Goal: Task Accomplishment & Management: Manage account settings

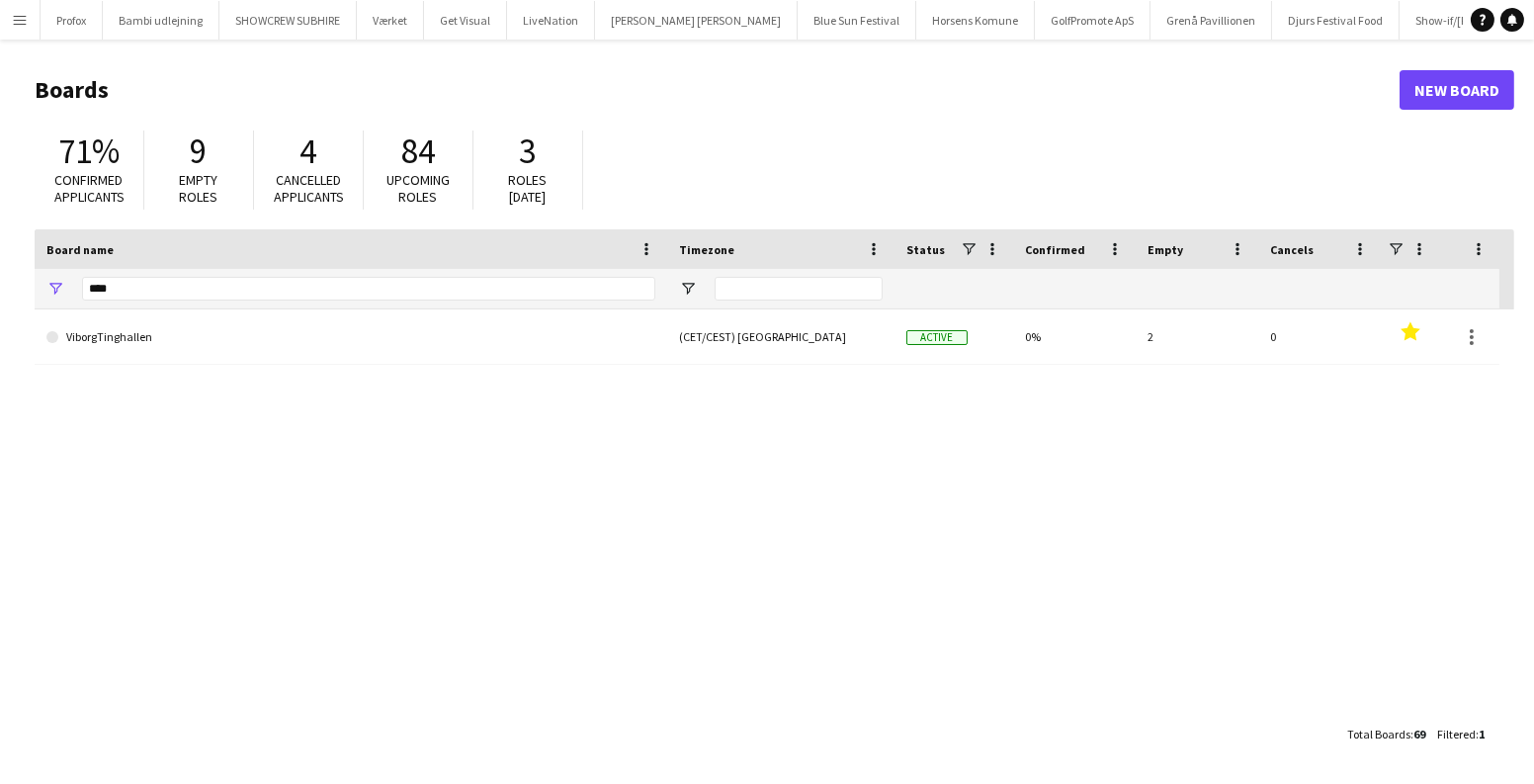
click at [17, 25] on app-icon "Menu" at bounding box center [20, 20] width 16 height 16
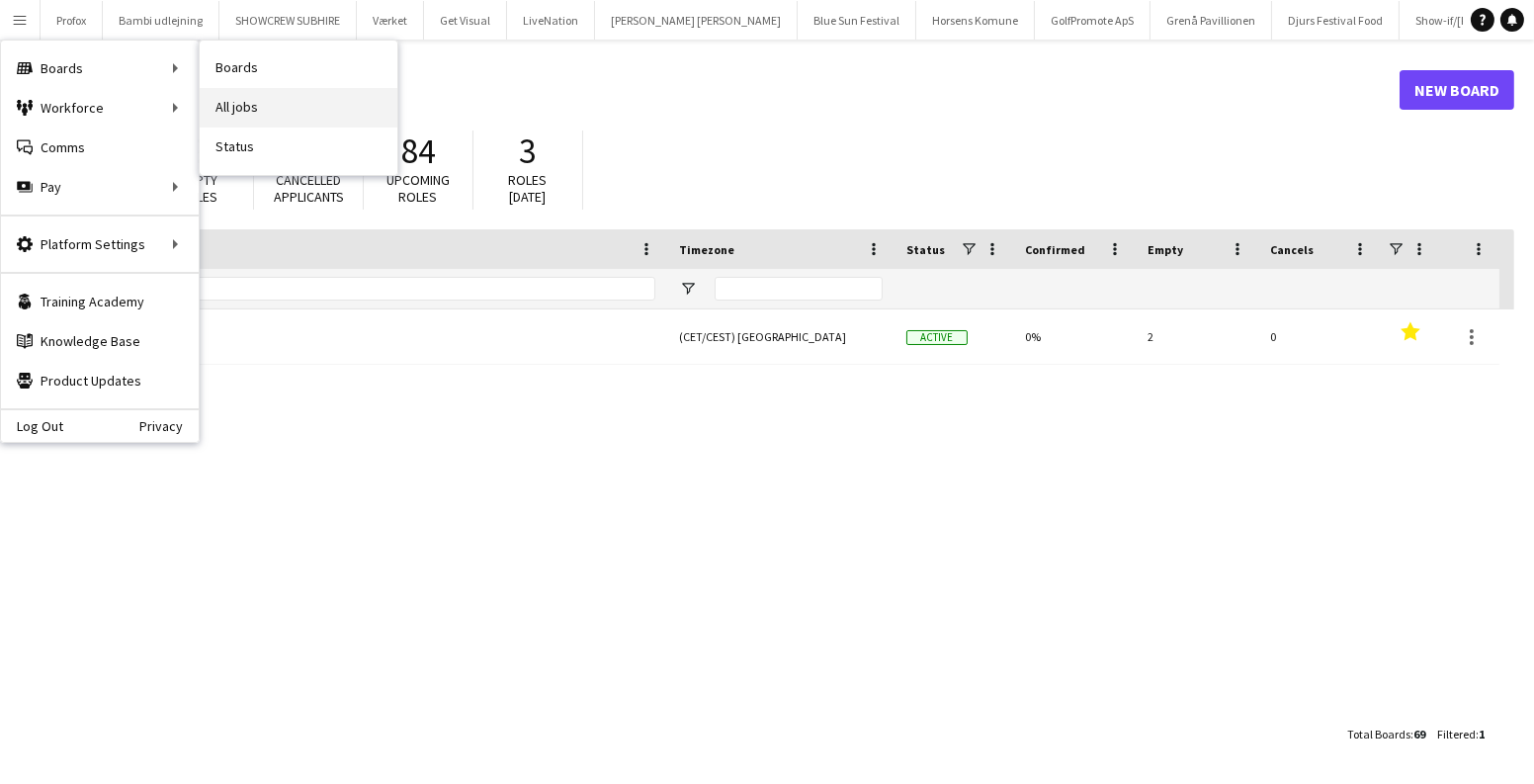
click at [235, 91] on link "All jobs" at bounding box center [298, 108] width 197 height 40
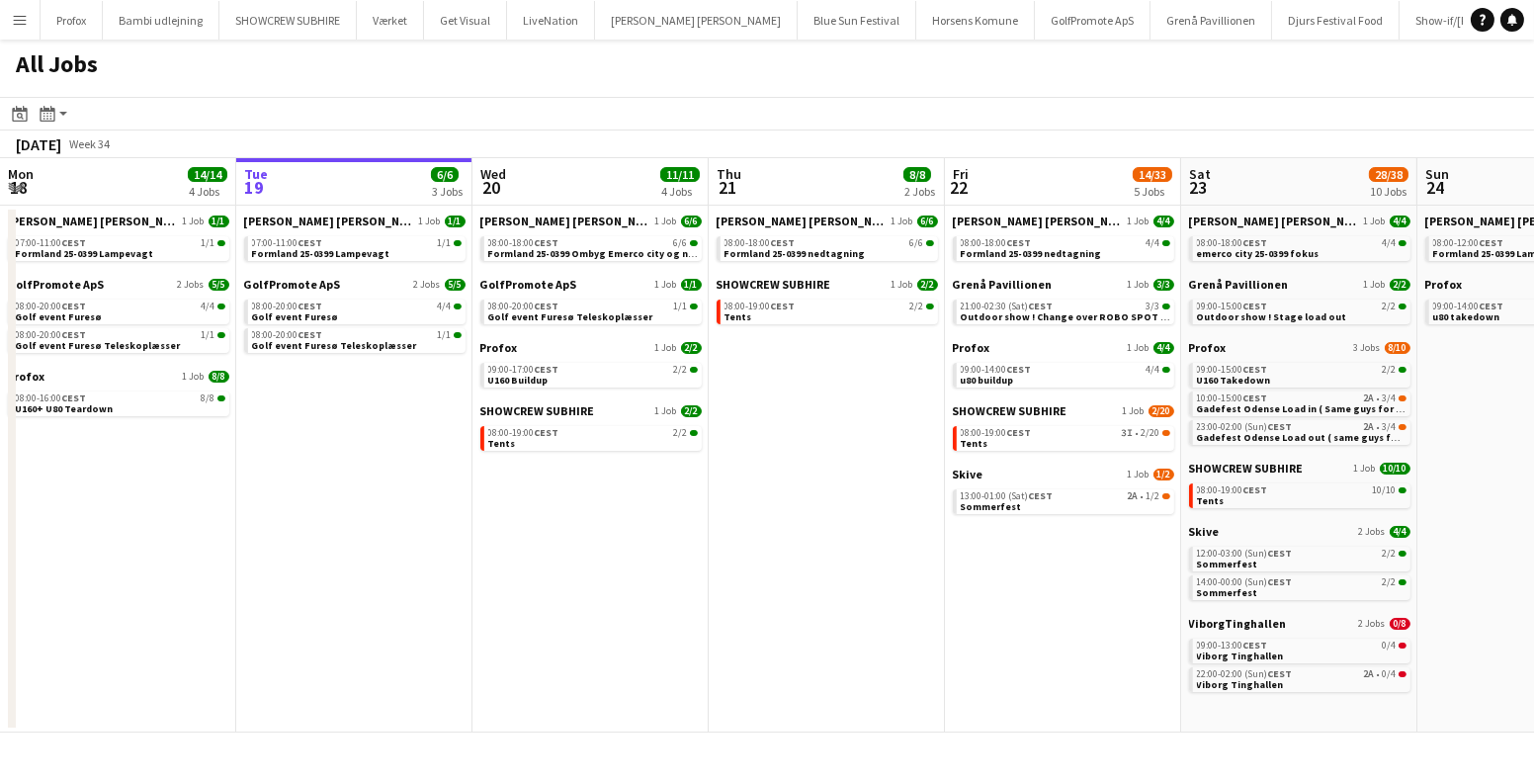
scroll to position [0, 671]
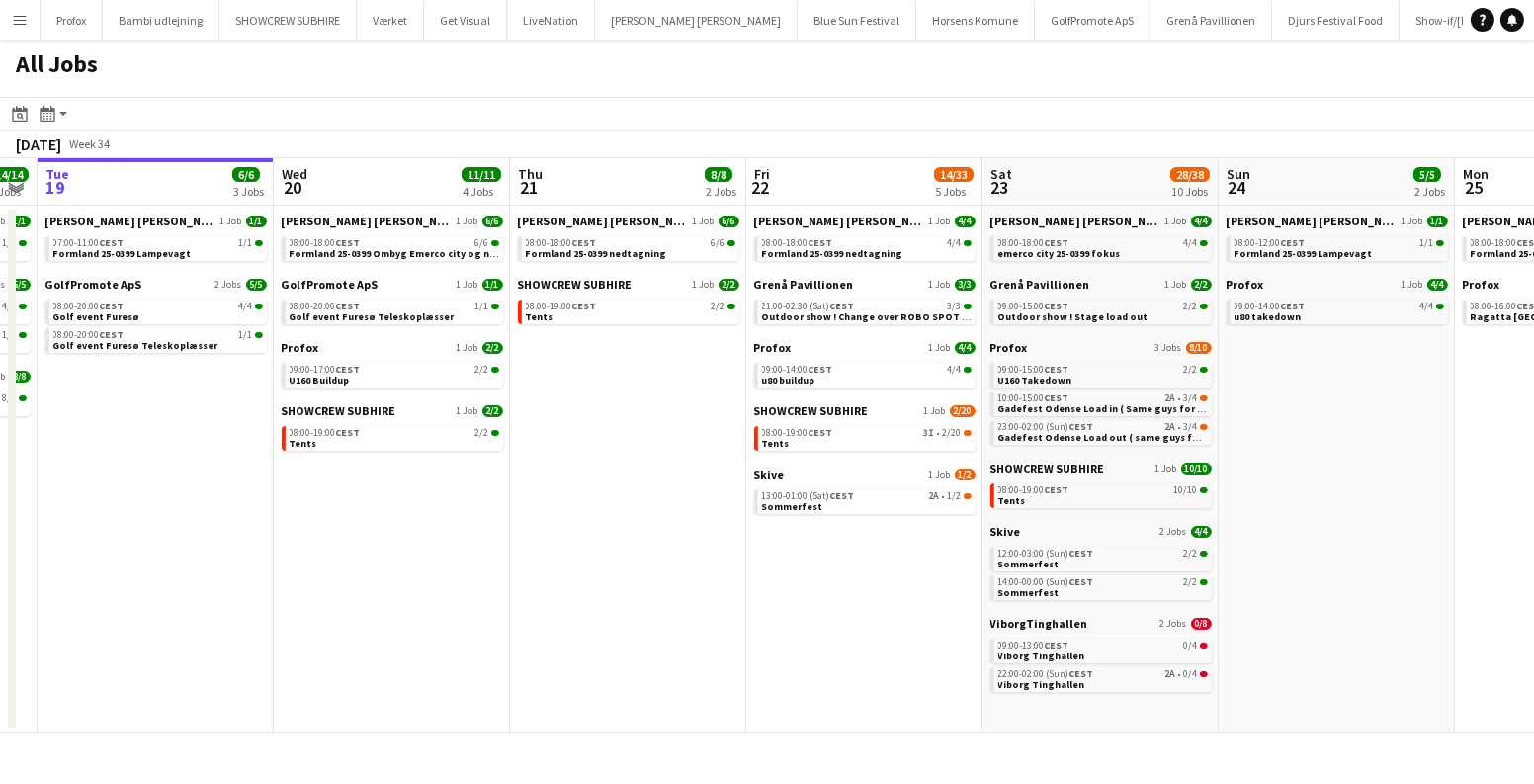
drag, startPoint x: 956, startPoint y: 543, endPoint x: 781, endPoint y: 528, distance: 175.6
click at [781, 529] on app-calendar-viewport "Sat 16 16/16 5 Jobs Sun 17 12/13 4 Jobs Mon 18 14/14 4 Jobs Tue 19 6/6 3 Jobs W…" at bounding box center [767, 445] width 1534 height 574
click at [828, 497] on span "13:00-01:00 (Sat) CEST" at bounding box center [808, 496] width 93 height 10
click at [921, 440] on link "08:00-19:00 CEST 3I • 2/20 Tents" at bounding box center [867, 436] width 209 height 23
click at [1054, 677] on span "Viborg Tinghallen" at bounding box center [1042, 683] width 87 height 13
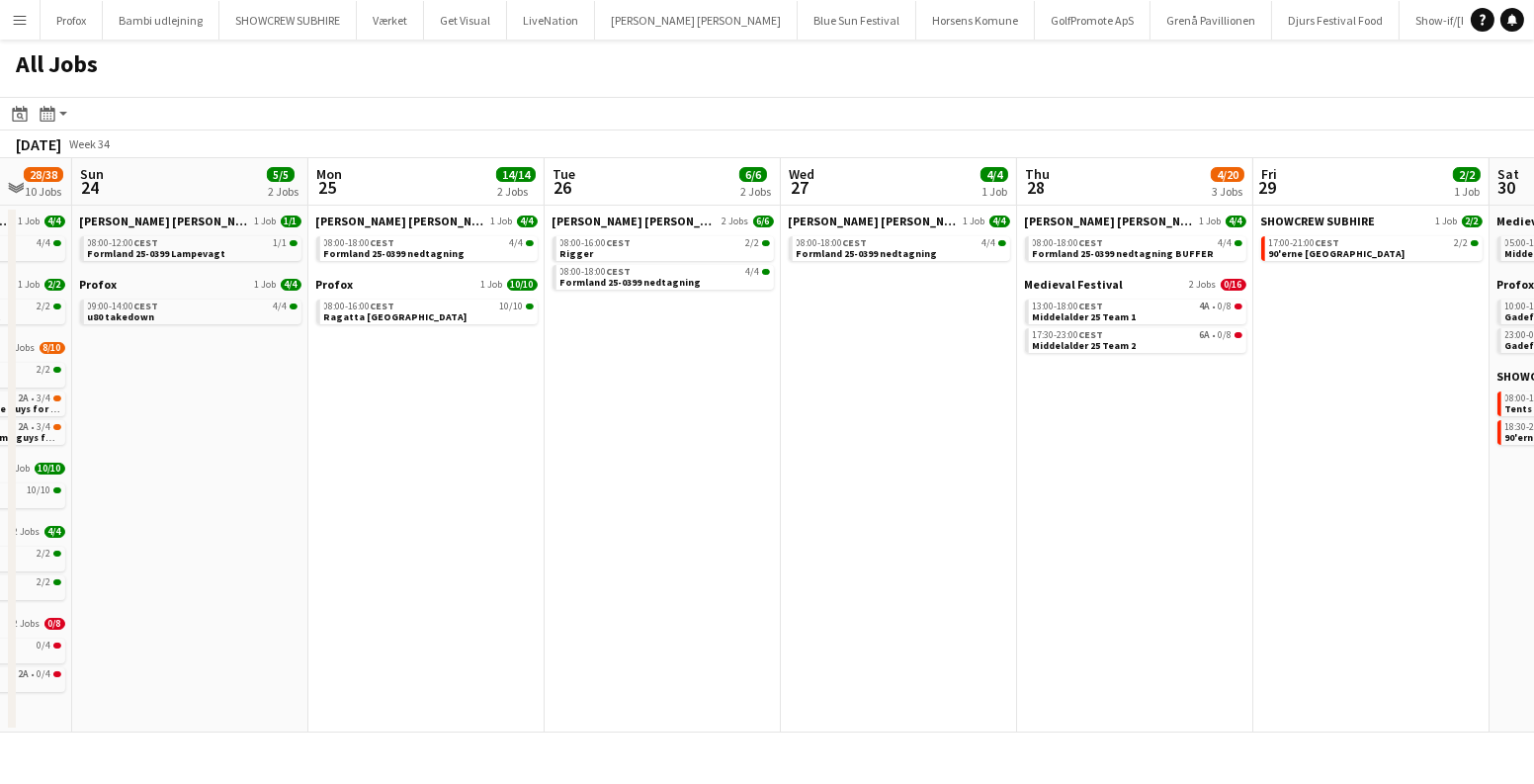
scroll to position [0, 866]
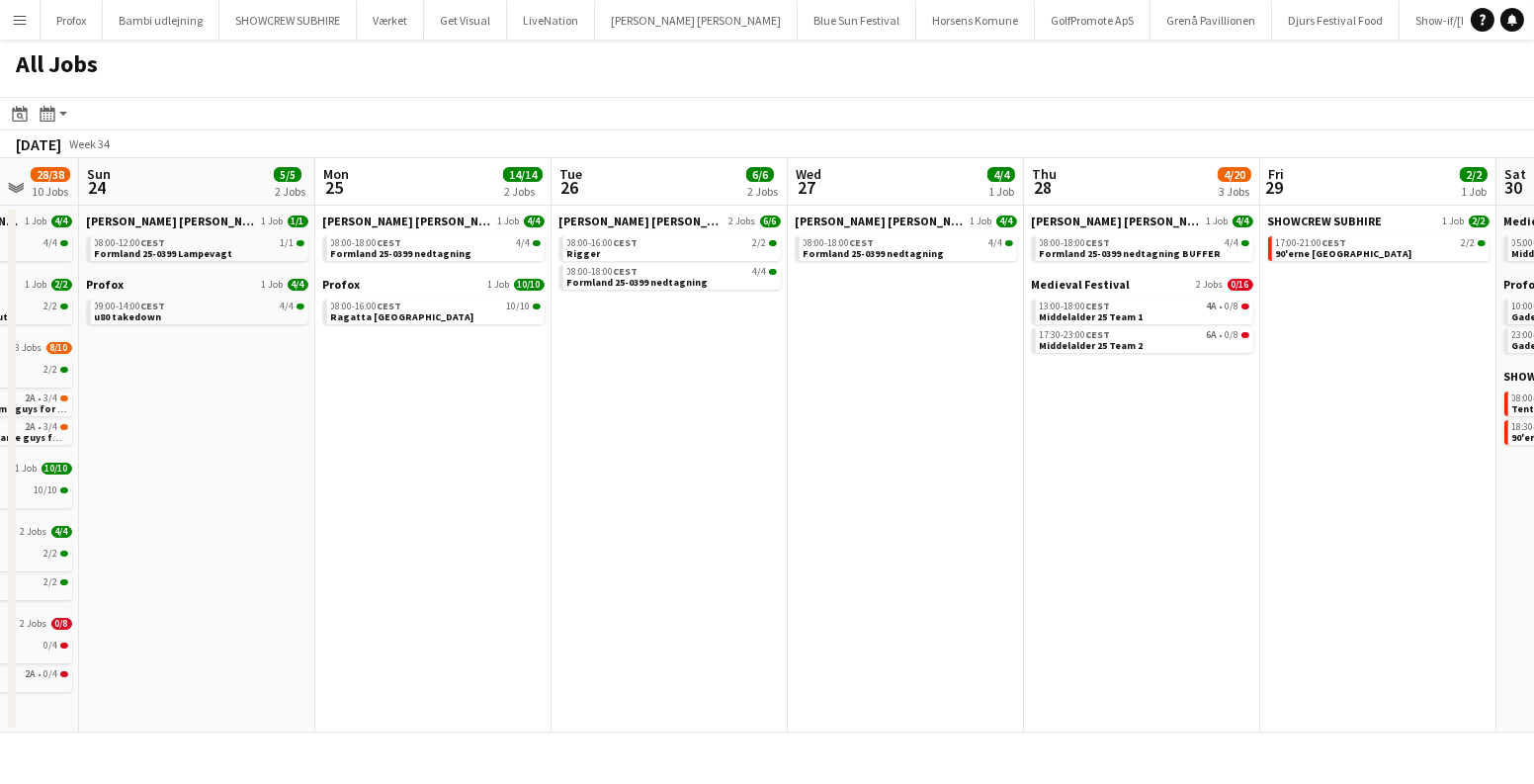
drag, startPoint x: 883, startPoint y: 495, endPoint x: 306, endPoint y: 479, distance: 577.2
click at [306, 479] on app-calendar-viewport "Wed 20 11/11 4 Jobs Thu 21 8/8 2 Jobs Fri 22 14/33 5 Jobs Sat 23 28/38 10 Jobs …" at bounding box center [767, 445] width 1534 height 574
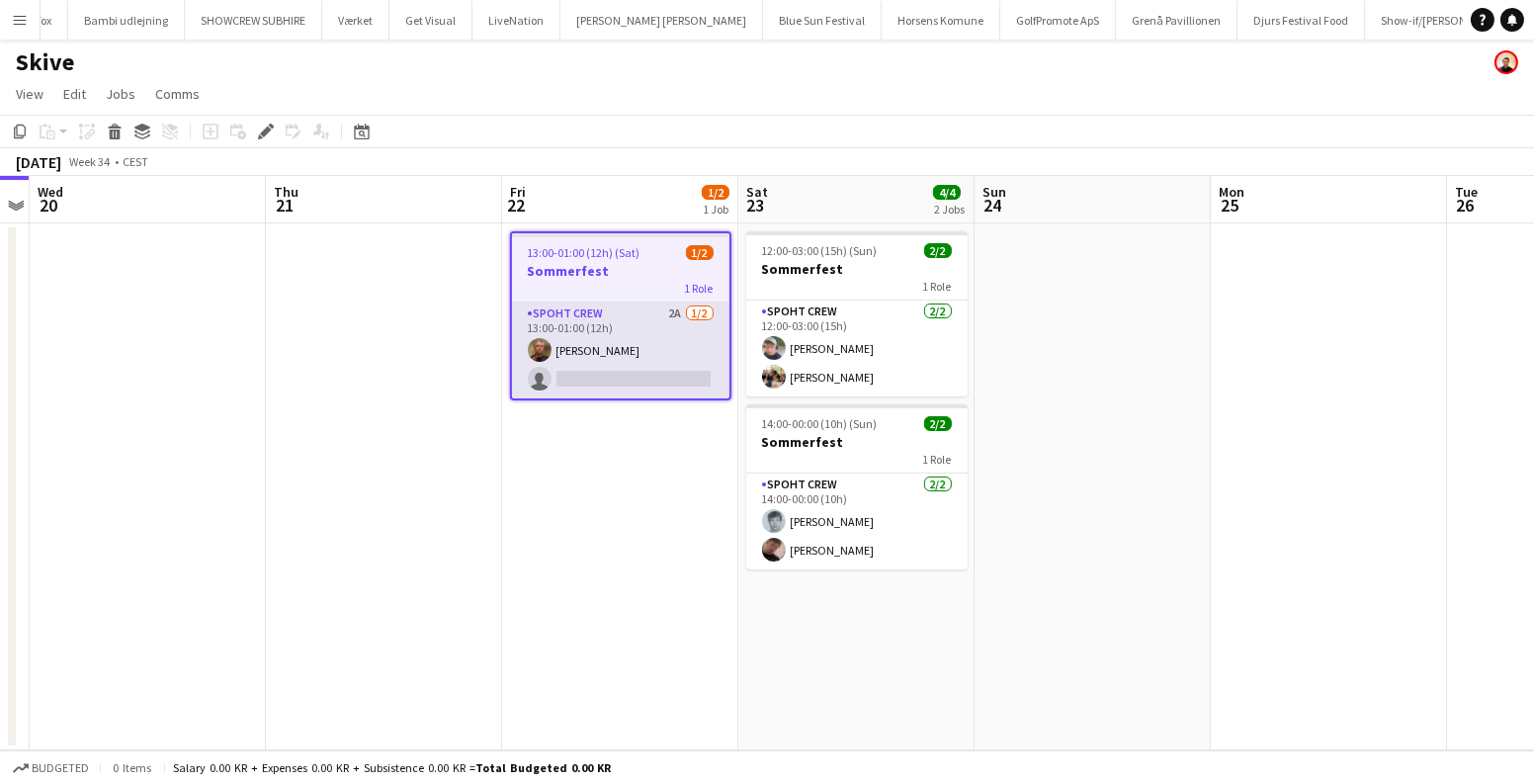
click at [678, 374] on app-card-role "Spoht Crew 2A 1/2 13:00-01:00 (12h) Karsten Sørensen single-neutral-actions" at bounding box center [621, 350] width 217 height 96
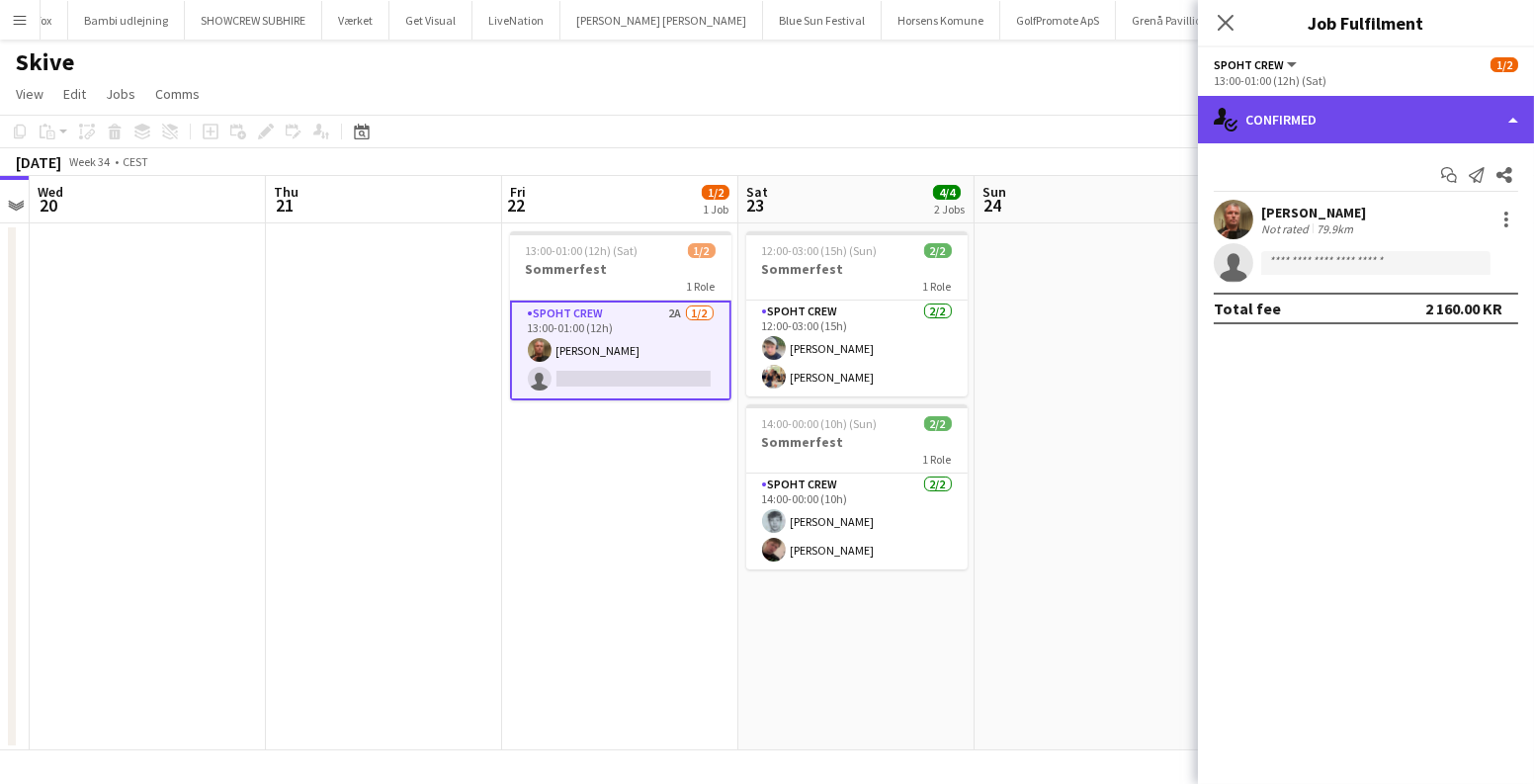
click at [1333, 122] on div "single-neutral-actions-check-2 Confirmed" at bounding box center [1366, 120] width 336 height 48
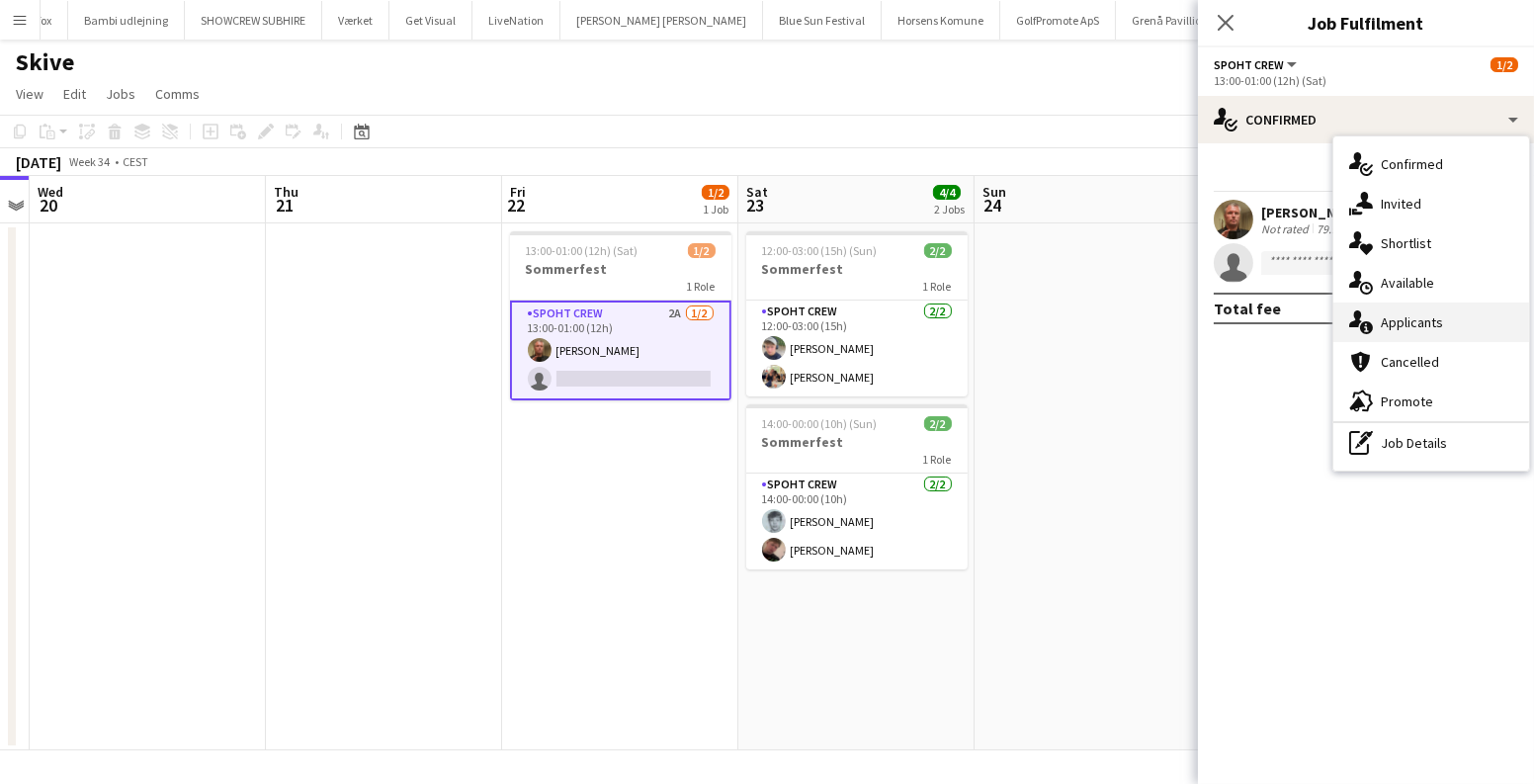
click at [1373, 314] on icon "single-neutral-actions-information" at bounding box center [1362, 322] width 24 height 24
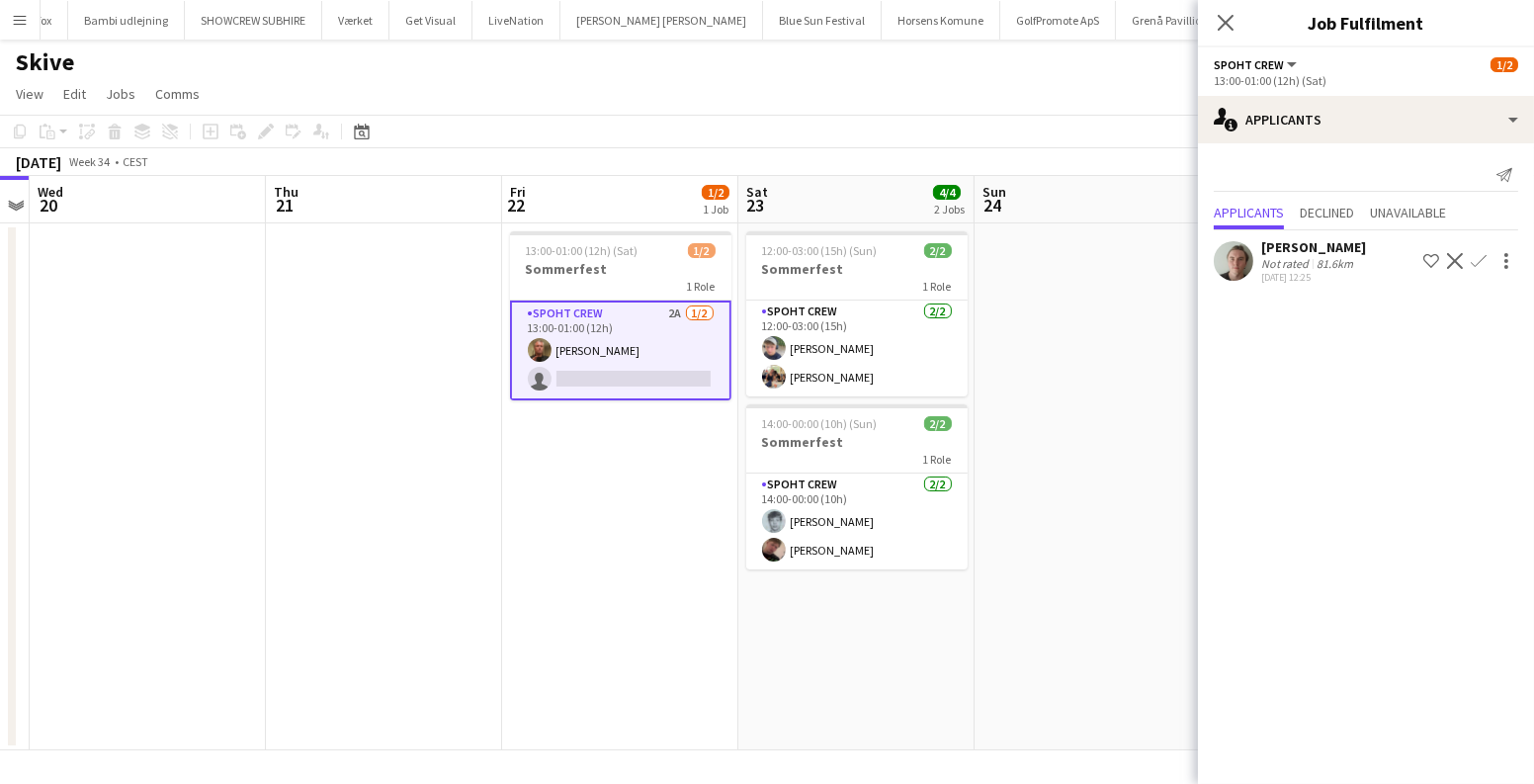
click at [1484, 256] on app-icon "Confirm" at bounding box center [1479, 261] width 16 height 16
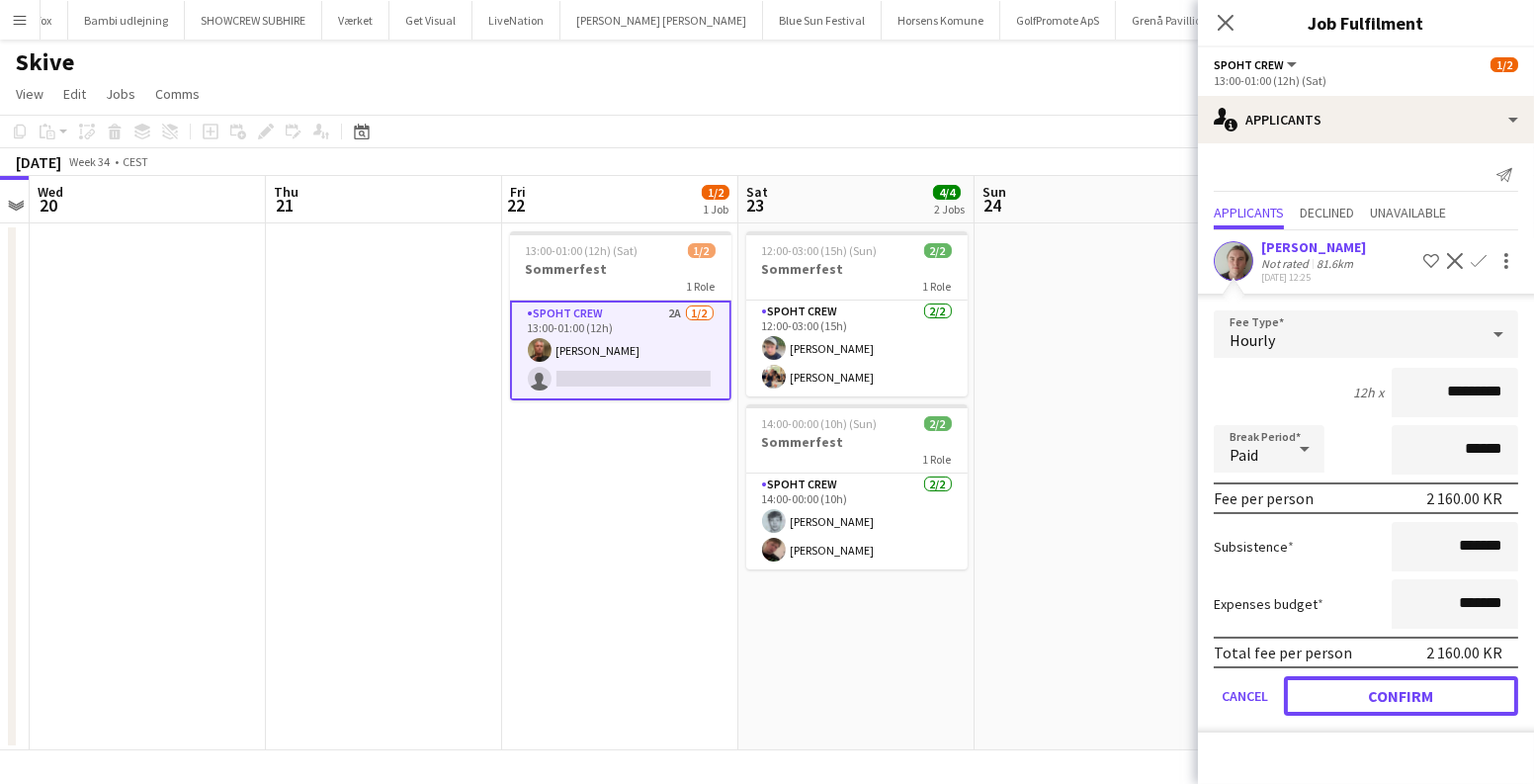
click at [1389, 682] on button "Confirm" at bounding box center [1400, 695] width 234 height 40
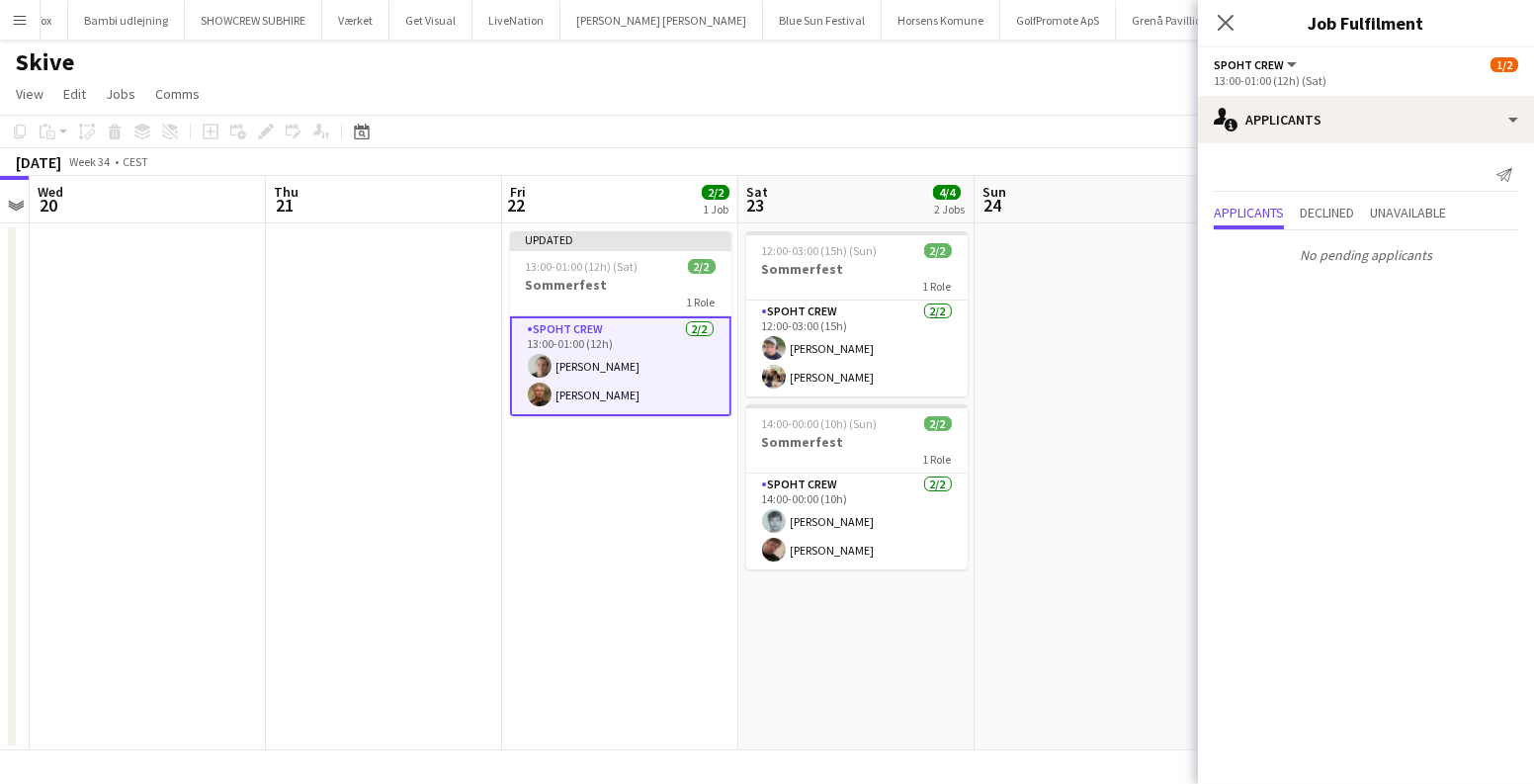
click at [1086, 446] on app-date-cell at bounding box center [1092, 486] width 236 height 527
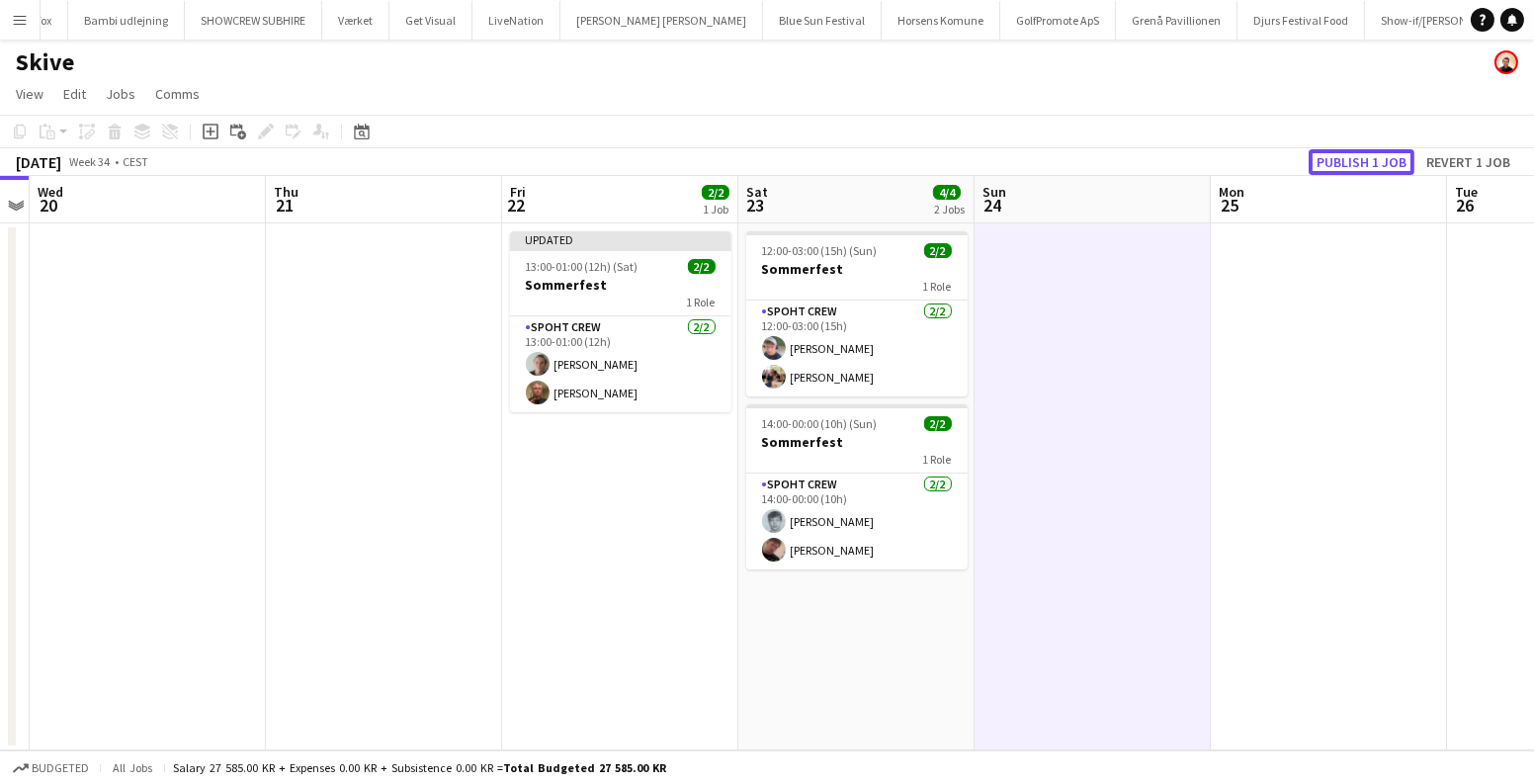
click at [1336, 157] on button "Publish 1 job" at bounding box center [1362, 162] width 106 height 26
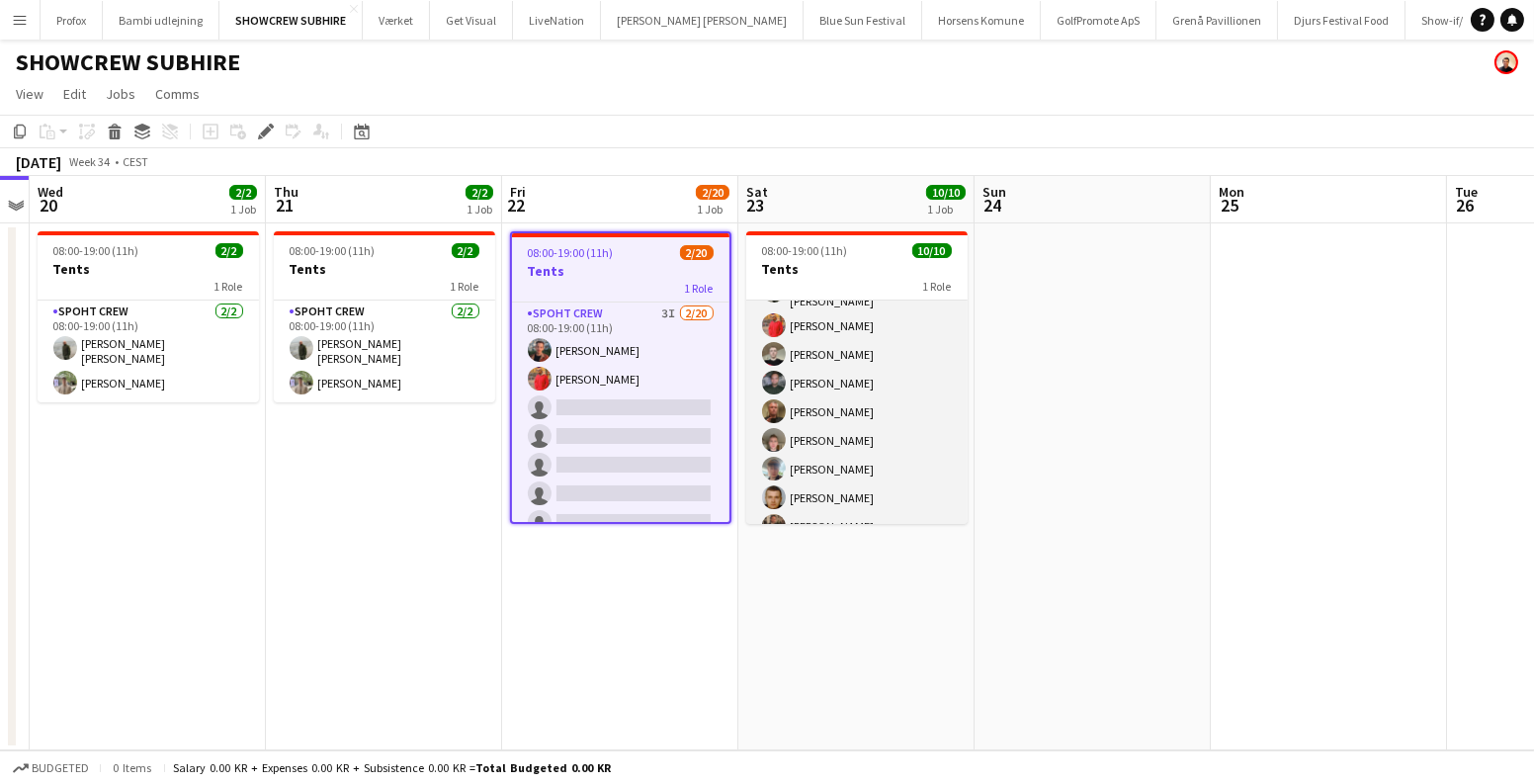
scroll to position [101, 0]
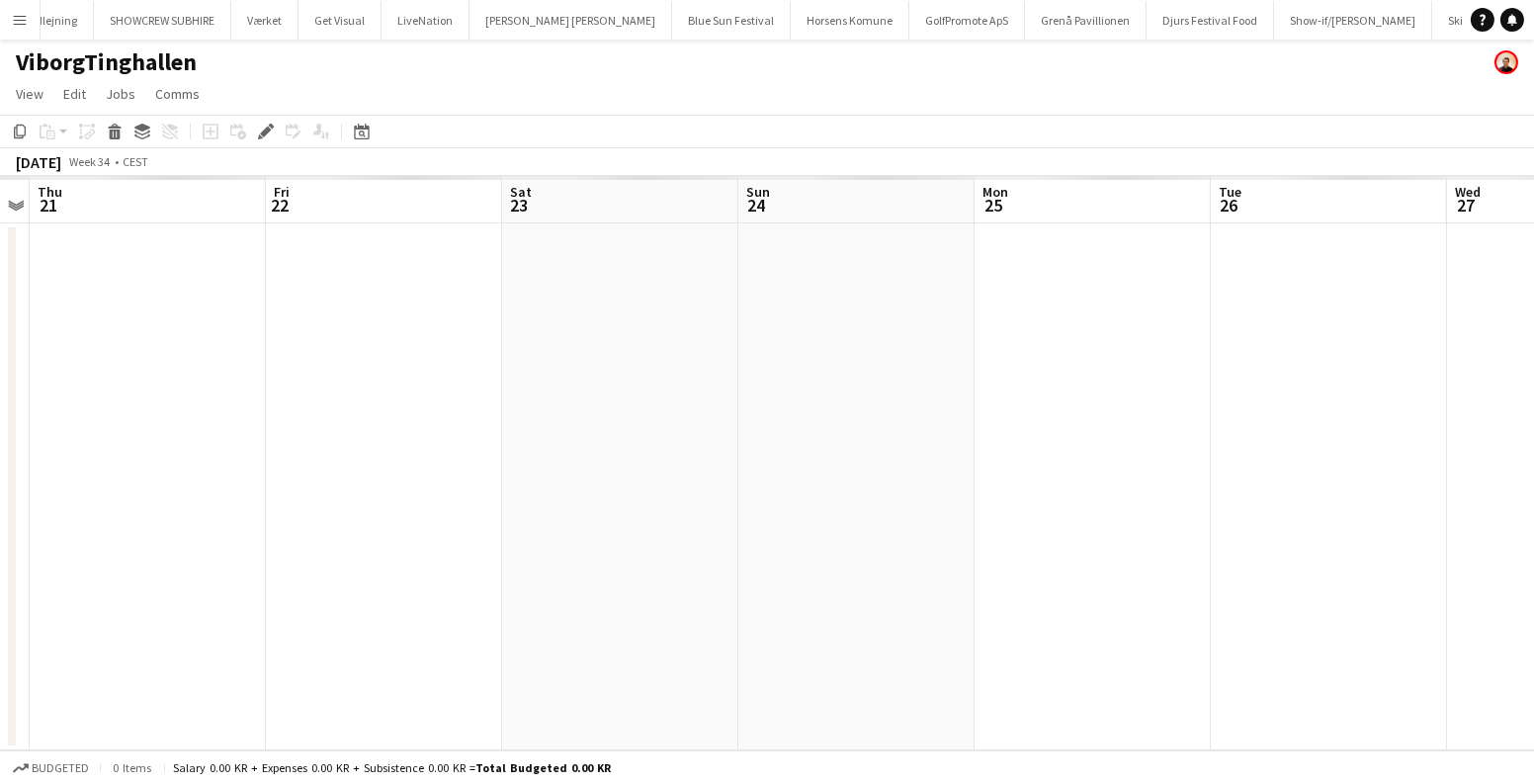
scroll to position [0, 153]
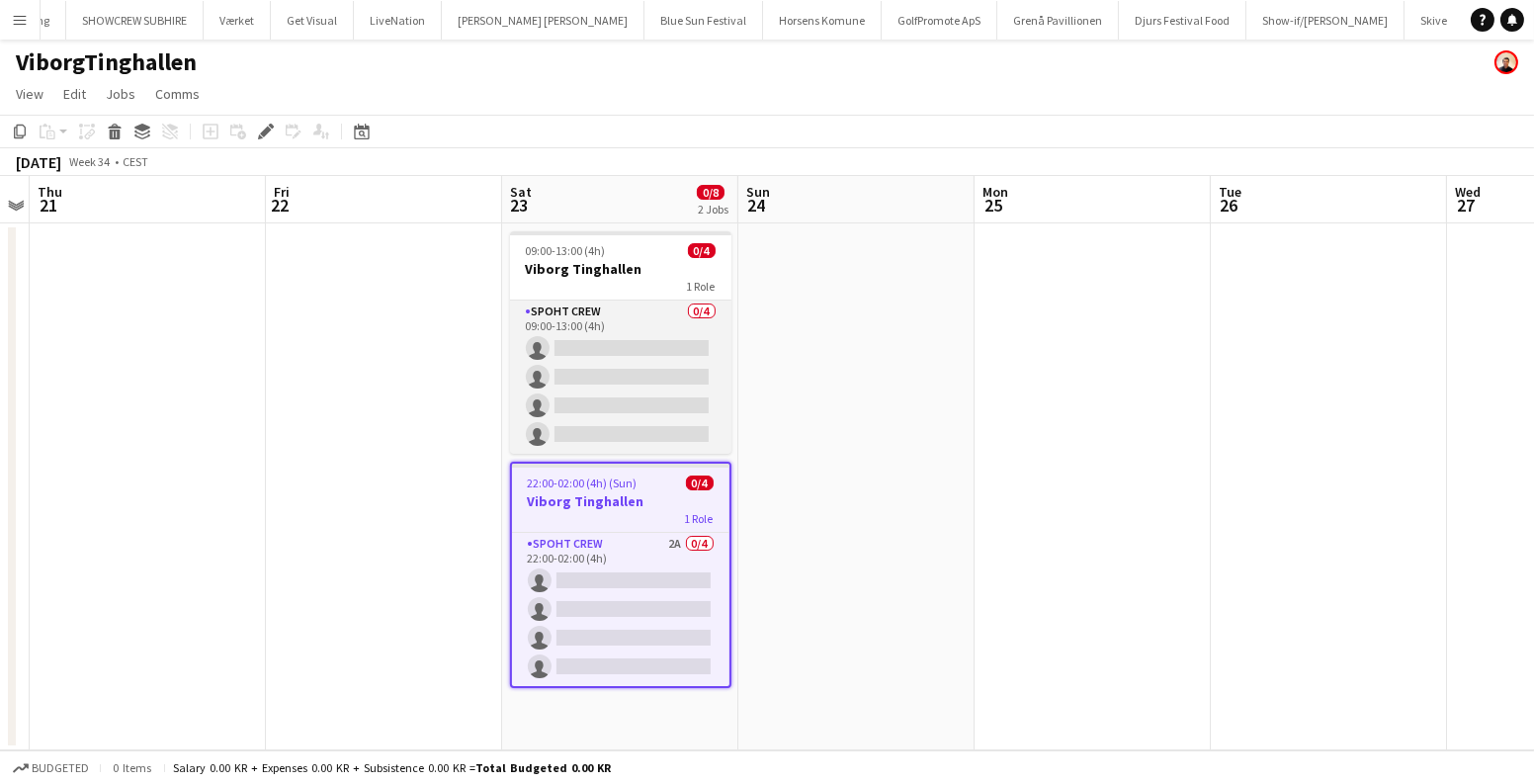
click at [609, 392] on app-card-role "Spoht Crew 0/4 09:00-13:00 (4h) single-neutral-actions single-neutral-actions s…" at bounding box center [621, 378] width 221 height 153
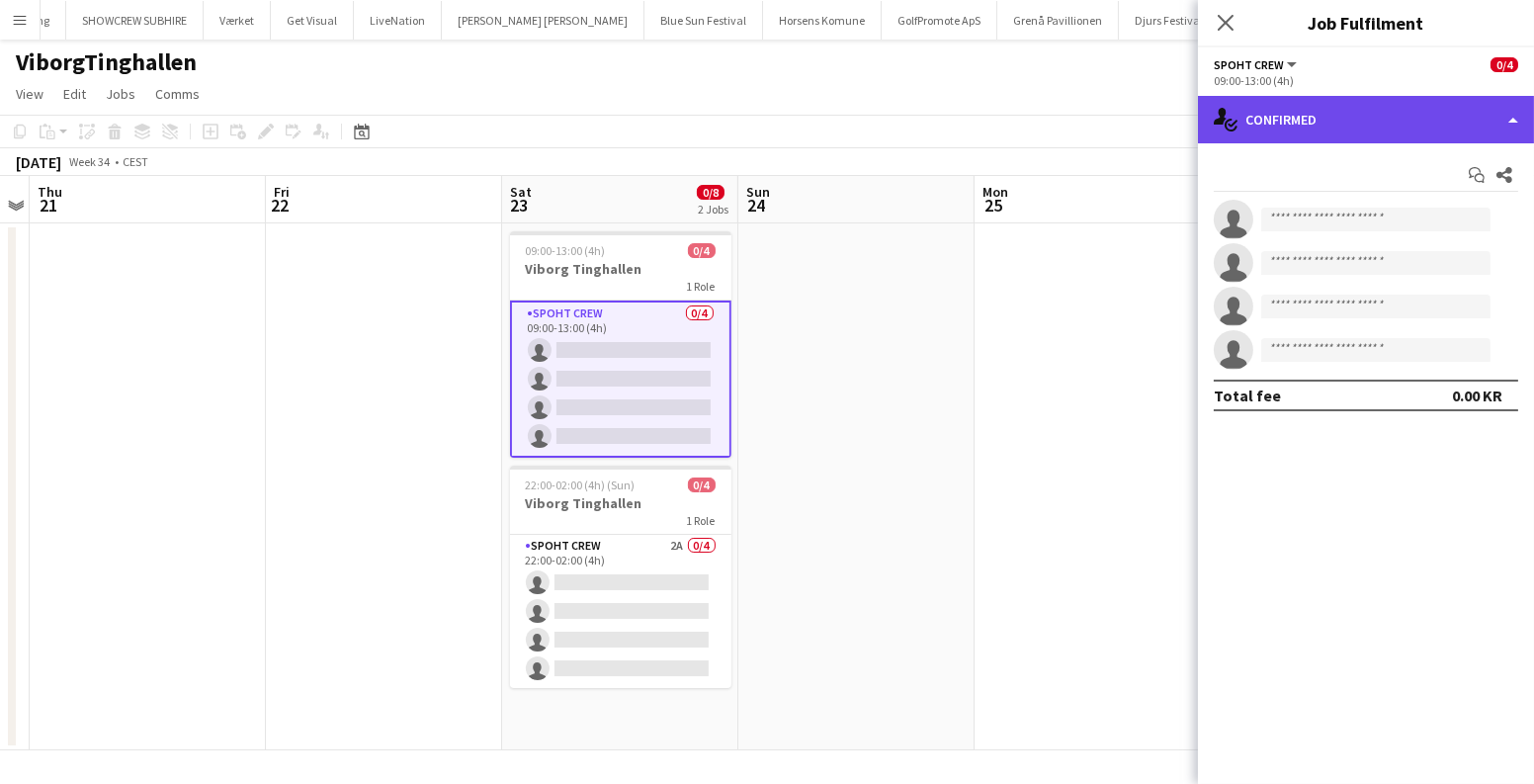
click at [1340, 120] on div "single-neutral-actions-check-2 Confirmed" at bounding box center [1366, 120] width 336 height 48
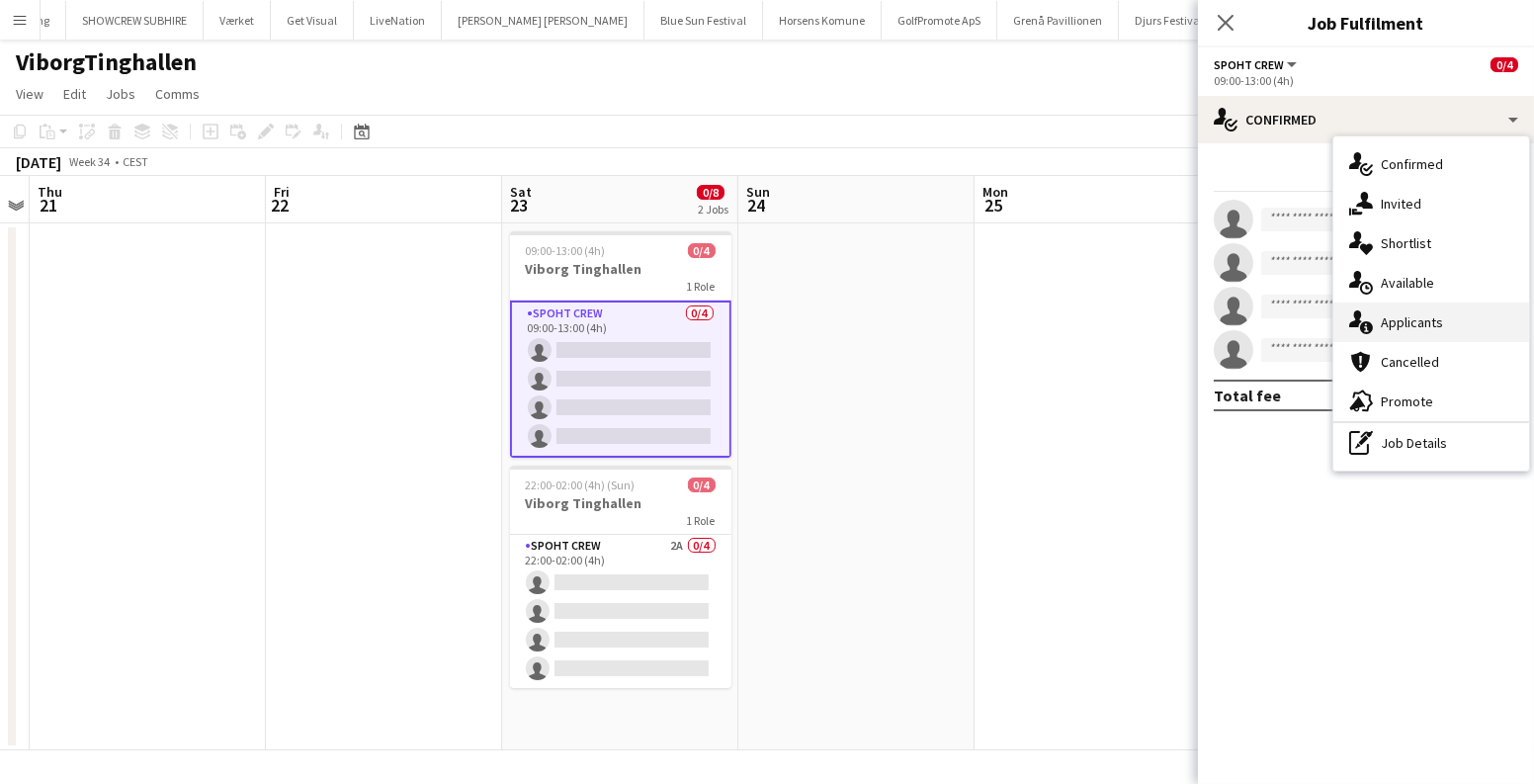
click at [1410, 320] on div "single-neutral-actions-information Applicants" at bounding box center [1431, 322] width 195 height 40
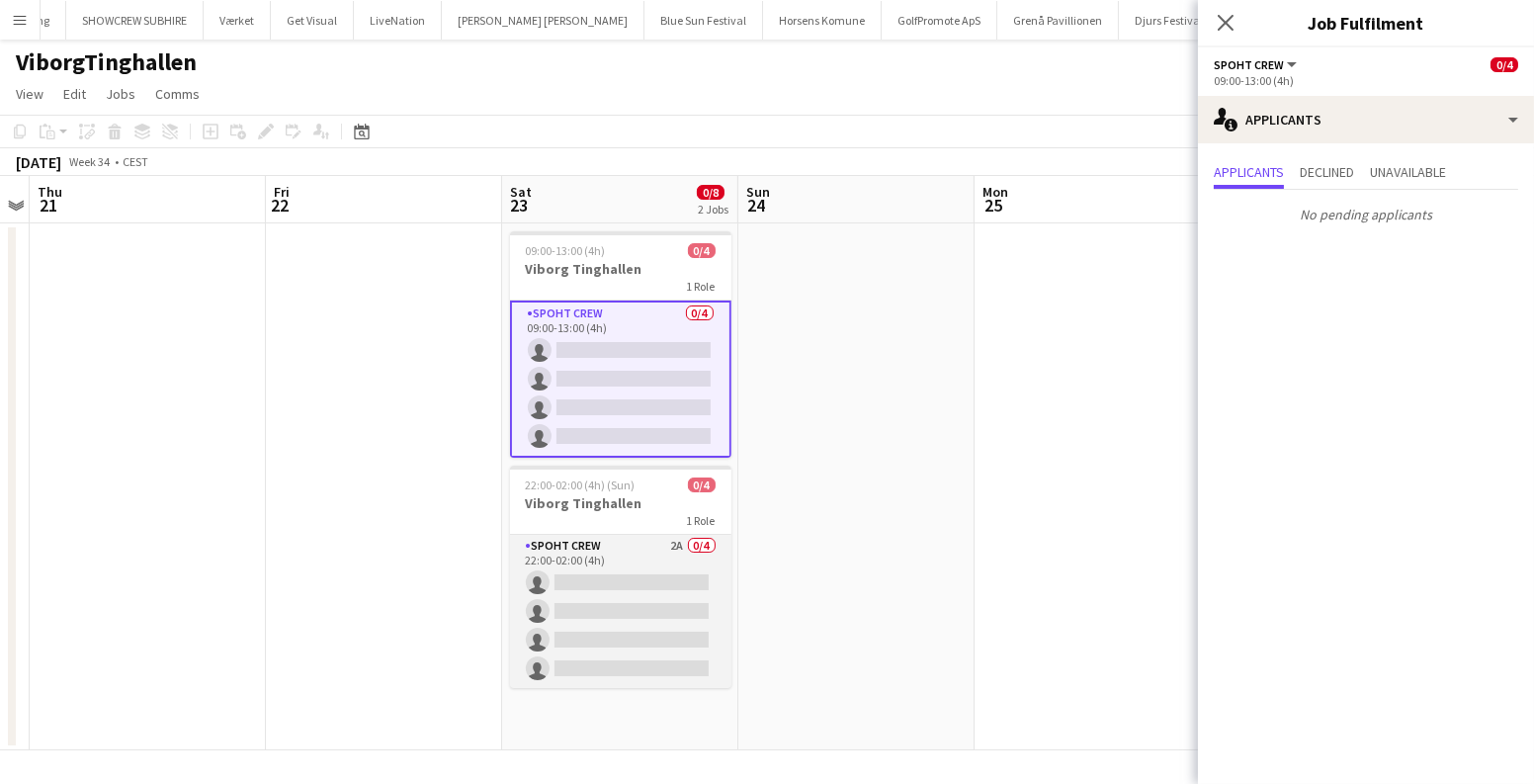
click at [594, 553] on app-card-role "Spoht Crew 2A 0/4 22:00-02:00 (4h) single-neutral-actions single-neutral-action…" at bounding box center [621, 612] width 221 height 153
